Goal: Task Accomplishment & Management: Use online tool/utility

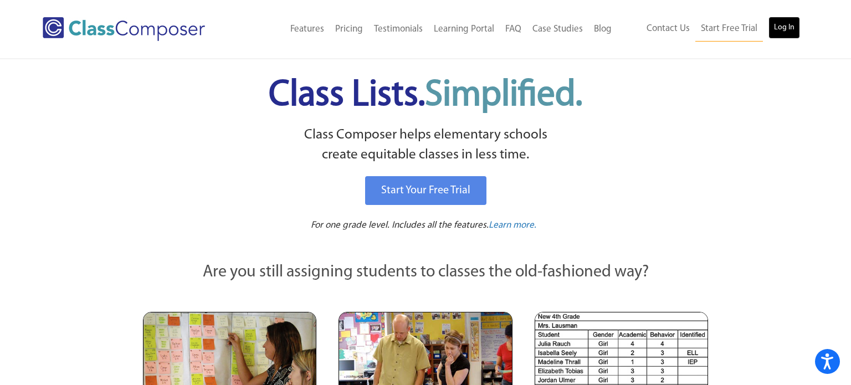
click at [783, 18] on link "Log In" at bounding box center [785, 28] width 32 height 22
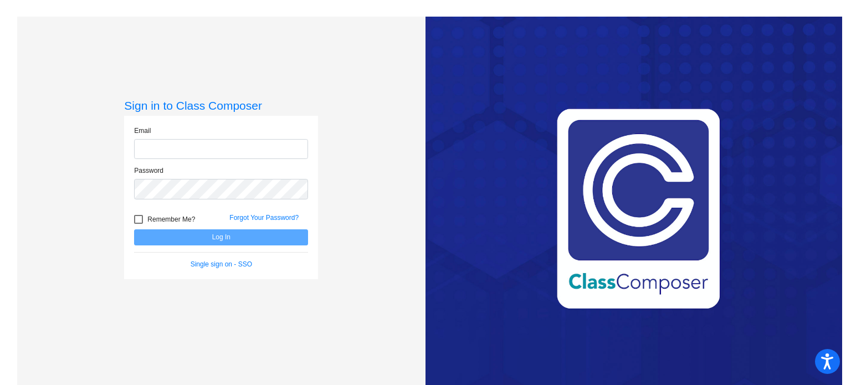
type input "kfox@aspenk12.net"
click at [215, 244] on button "Log In" at bounding box center [221, 237] width 174 height 16
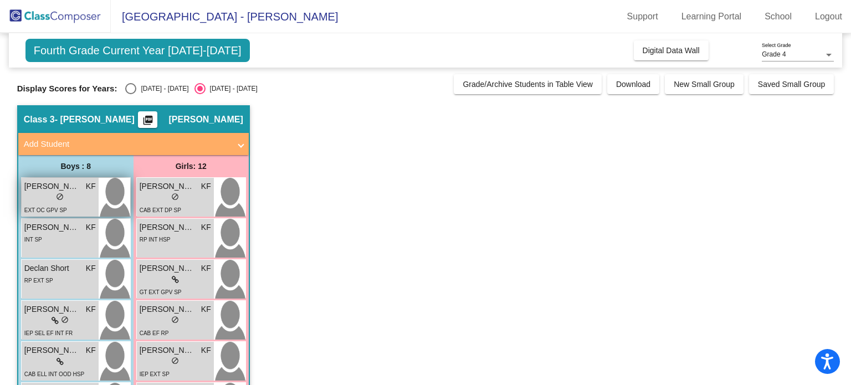
click at [101, 194] on img at bounding box center [115, 197] width 32 height 39
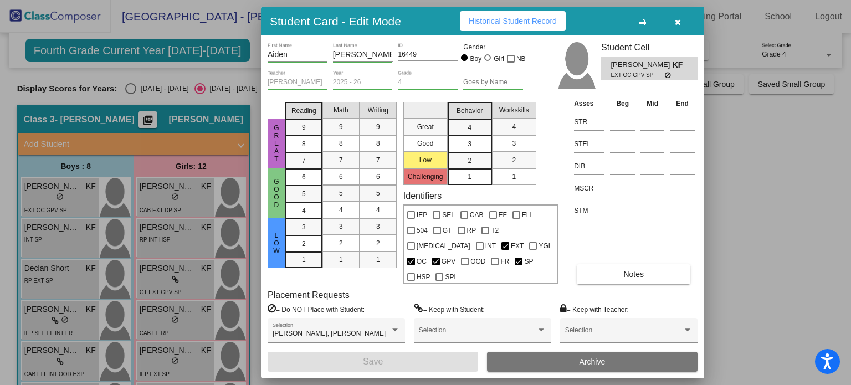
click at [682, 29] on button "button" at bounding box center [677, 21] width 35 height 20
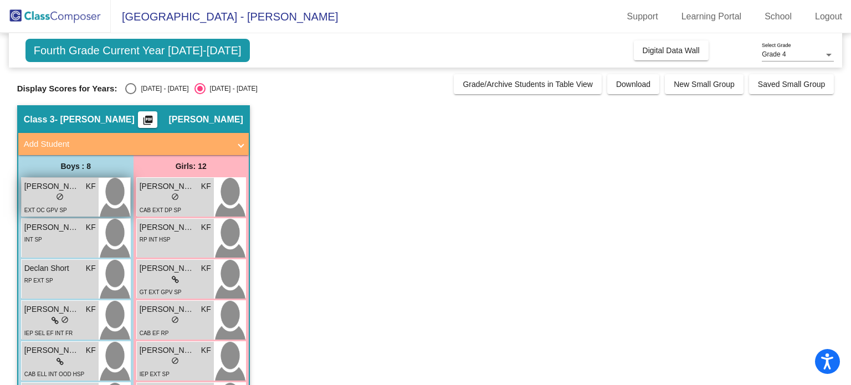
click at [90, 199] on div "lock do_not_disturb_alt" at bounding box center [60, 198] width 72 height 12
